Goal: Find specific page/section: Find specific page/section

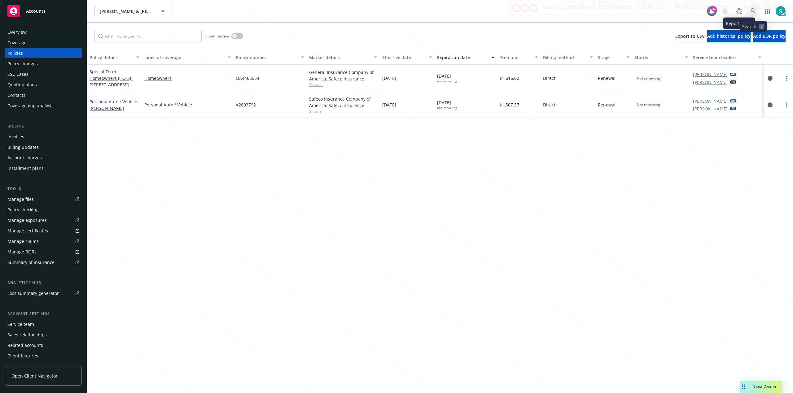
click at [751, 11] on icon at bounding box center [753, 10] width 5 height 5
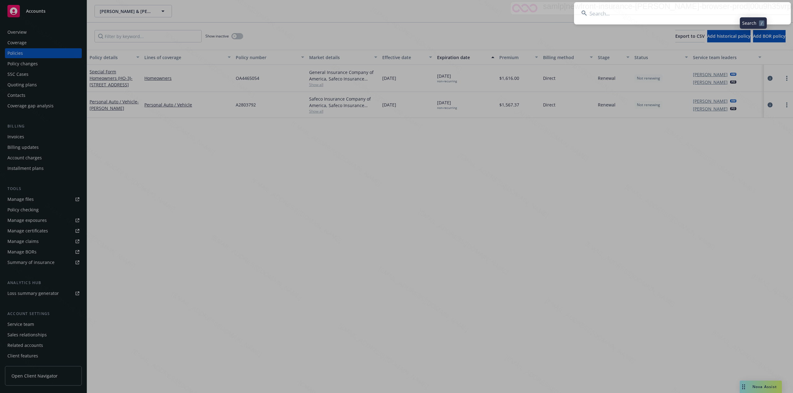
click at [681, 11] on input at bounding box center [682, 13] width 217 height 22
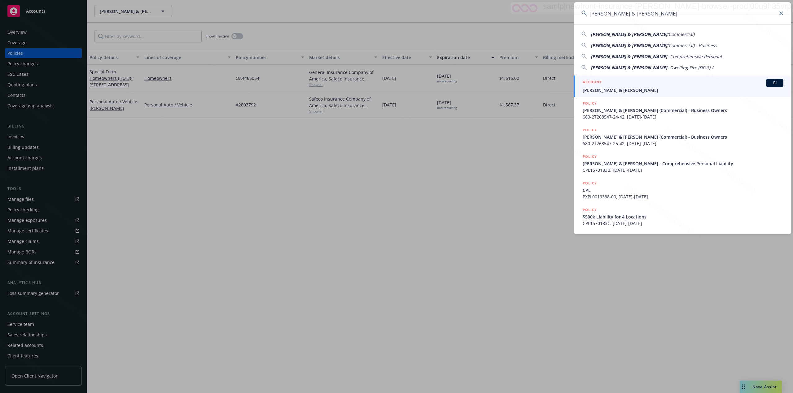
type input "[PERSON_NAME] & [PERSON_NAME]"
drag, startPoint x: 600, startPoint y: 85, endPoint x: 593, endPoint y: 83, distance: 6.7
click at [600, 85] on h5 "ACCOUNT" at bounding box center [592, 82] width 19 height 7
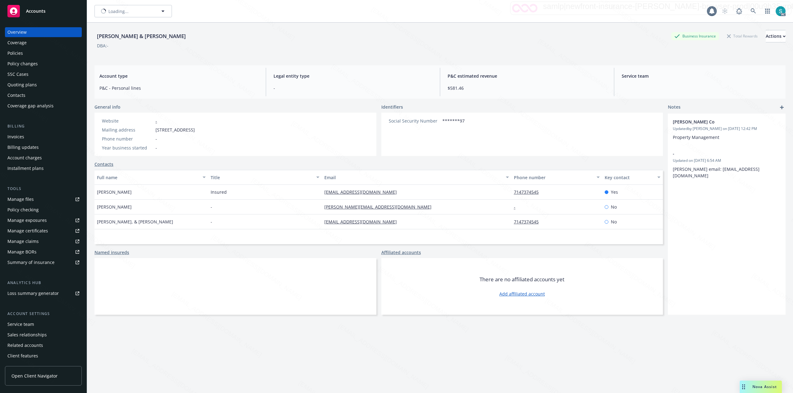
click at [47, 51] on div "Policies" at bounding box center [43, 53] width 72 height 10
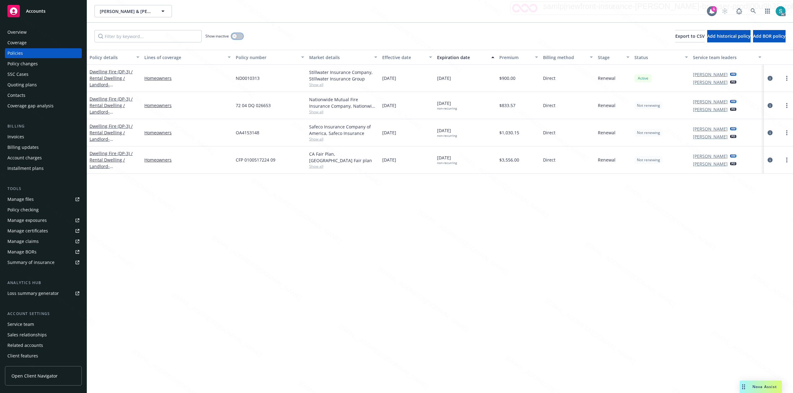
click at [238, 35] on button "button" at bounding box center [237, 36] width 12 height 6
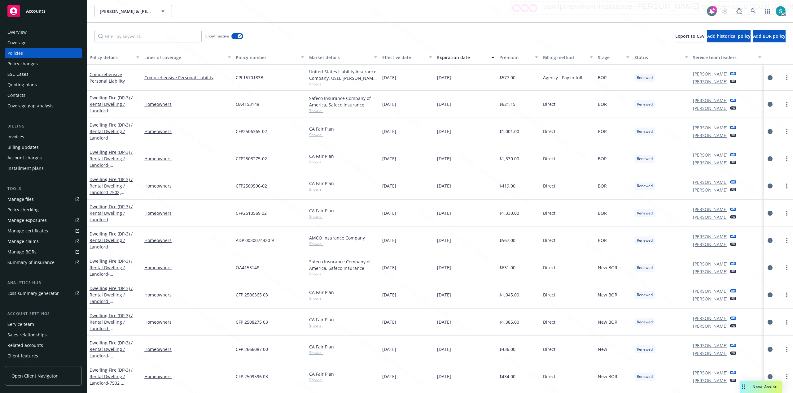
click at [448, 55] on div "Expiration date" at bounding box center [462, 57] width 50 height 7
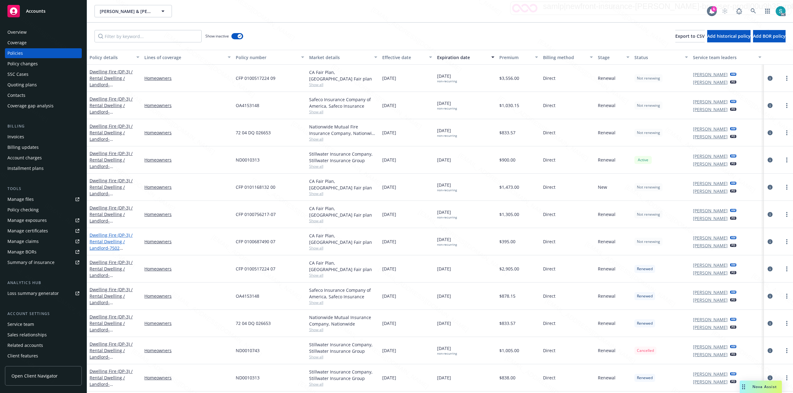
click at [103, 241] on link "Dwelling Fire (DP-3) / Rental Dwelling / Landlord - 7502 [STREET_ADDRESS]" at bounding box center [111, 244] width 43 height 25
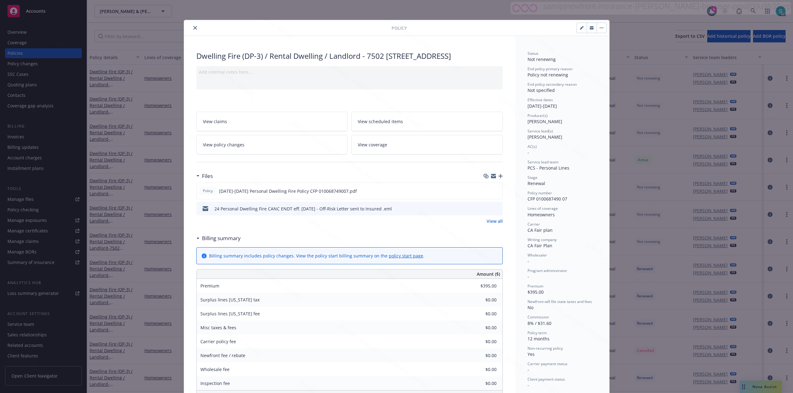
click at [193, 29] on icon "close" at bounding box center [195, 28] width 4 height 4
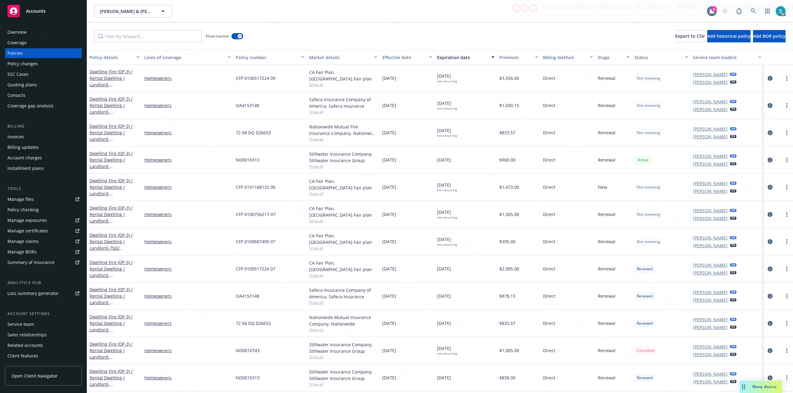
click at [26, 35] on div "Overview" at bounding box center [16, 32] width 19 height 10
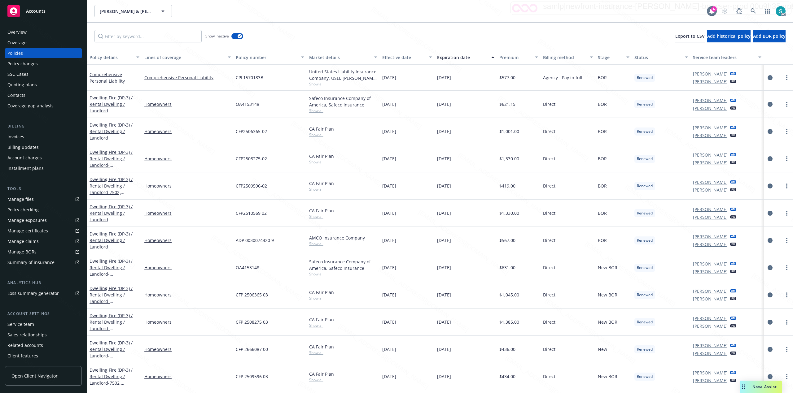
click at [451, 54] on div "Expiration date" at bounding box center [462, 57] width 50 height 7
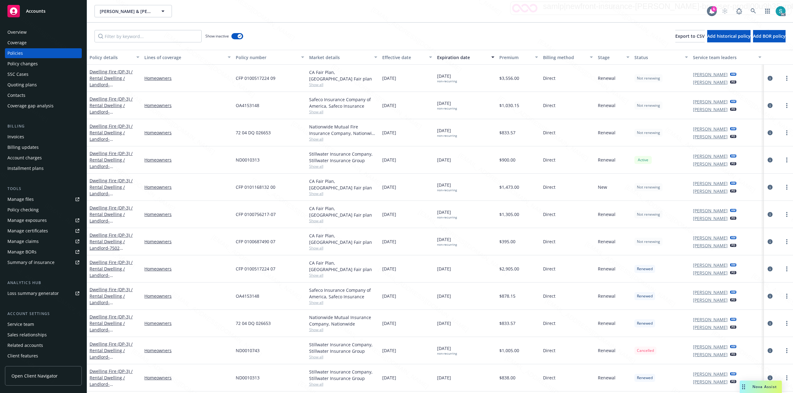
click at [451, 54] on div "Expiration date" at bounding box center [462, 57] width 50 height 7
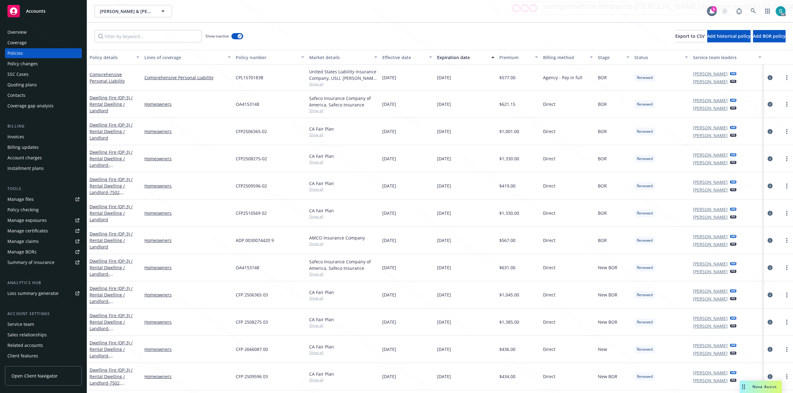
click at [451, 54] on div "Expiration date" at bounding box center [462, 57] width 50 height 7
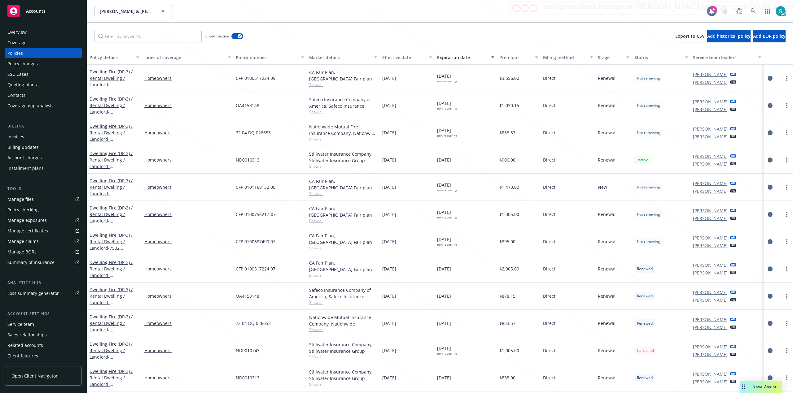
click at [272, 247] on div "CFP 0100687490 07" at bounding box center [269, 241] width 73 height 27
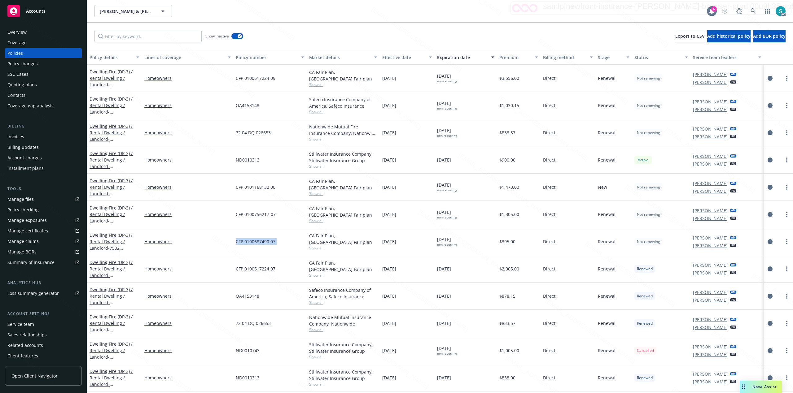
click at [436, 14] on div "[PERSON_NAME] & [PERSON_NAME], [PERSON_NAME] & [PERSON_NAME]" at bounding box center [400, 11] width 612 height 12
